Goal: Information Seeking & Learning: Learn about a topic

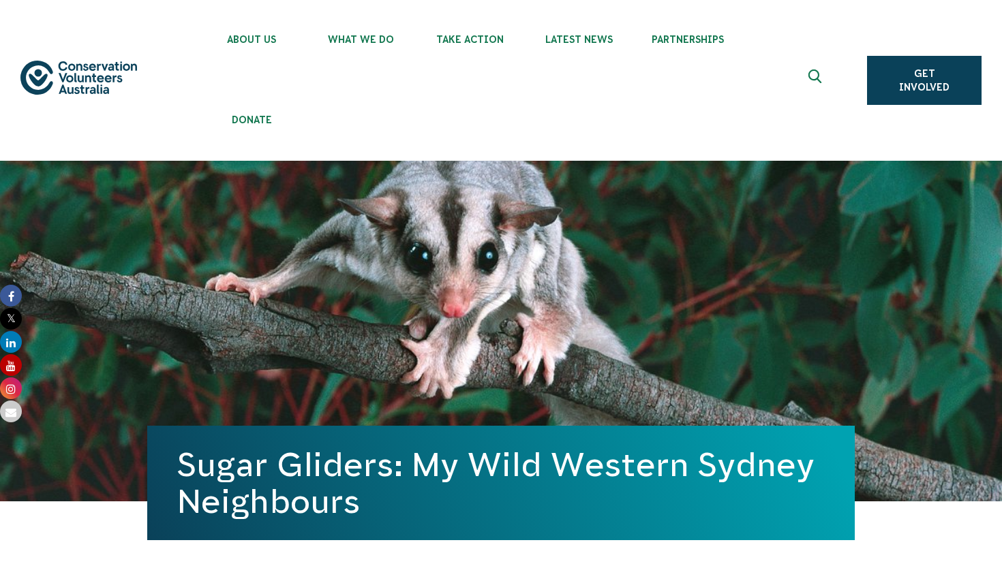
drag, startPoint x: 183, startPoint y: 462, endPoint x: 443, endPoint y: 517, distance: 265.3
click at [443, 517] on h1 "Sugar Gliders: My Wild Western Sydney Neighbours" at bounding box center [500, 483] width 647 height 74
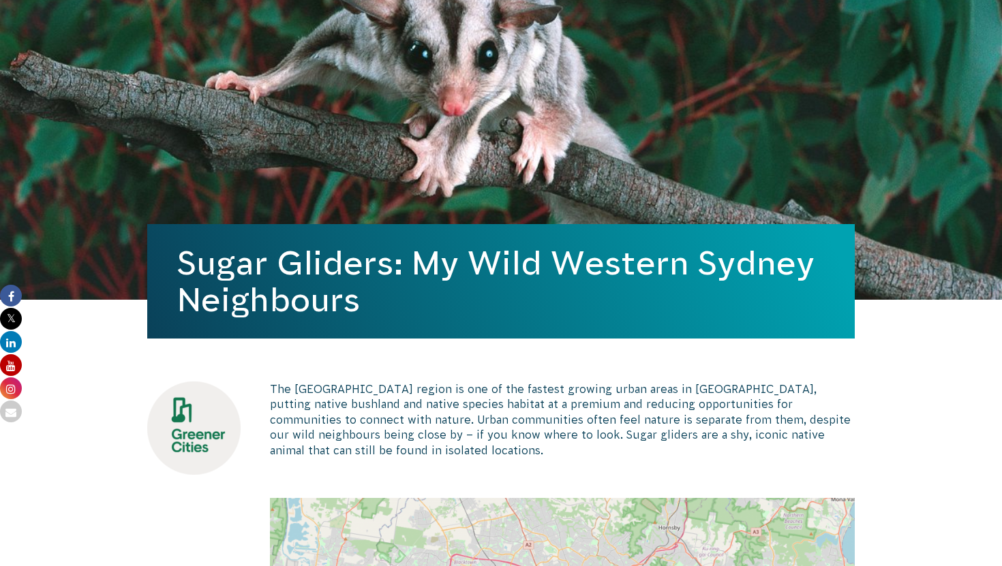
scroll to position [86, 0]
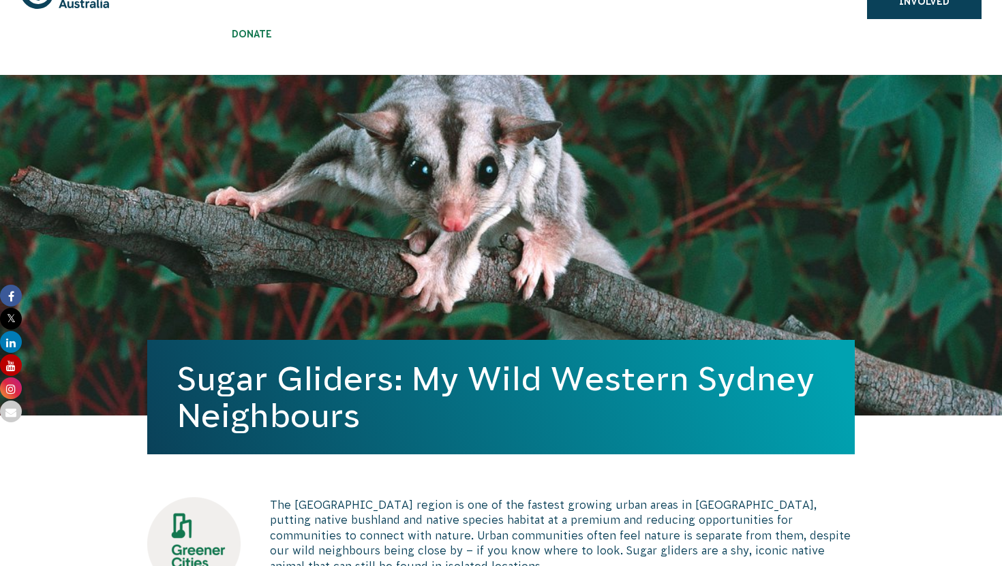
click at [268, 188] on div "Sugar Gliders: My Wild Western Sydney Neighbours" at bounding box center [500, 245] width 707 height 341
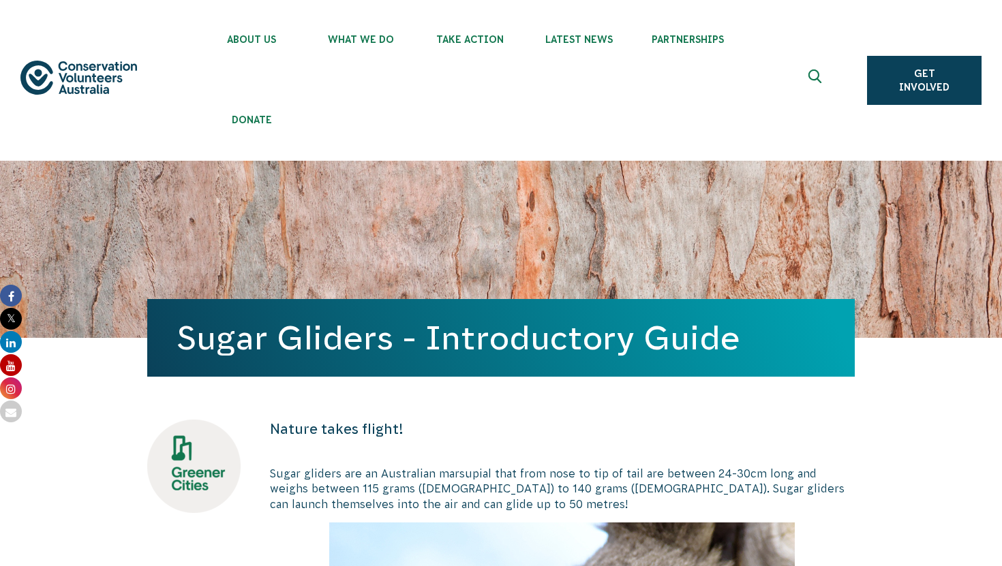
drag, startPoint x: 180, startPoint y: 336, endPoint x: 761, endPoint y: 339, distance: 580.7
click at [761, 339] on h1 "Sugar Gliders - Introductory Guide" at bounding box center [500, 338] width 647 height 37
copy h1 "Sugar Gliders - Introductory Guide"
click at [733, 212] on div "Sugar Gliders - Introductory Guide" at bounding box center [500, 249] width 707 height 177
